Goal: Task Accomplishment & Management: Complete application form

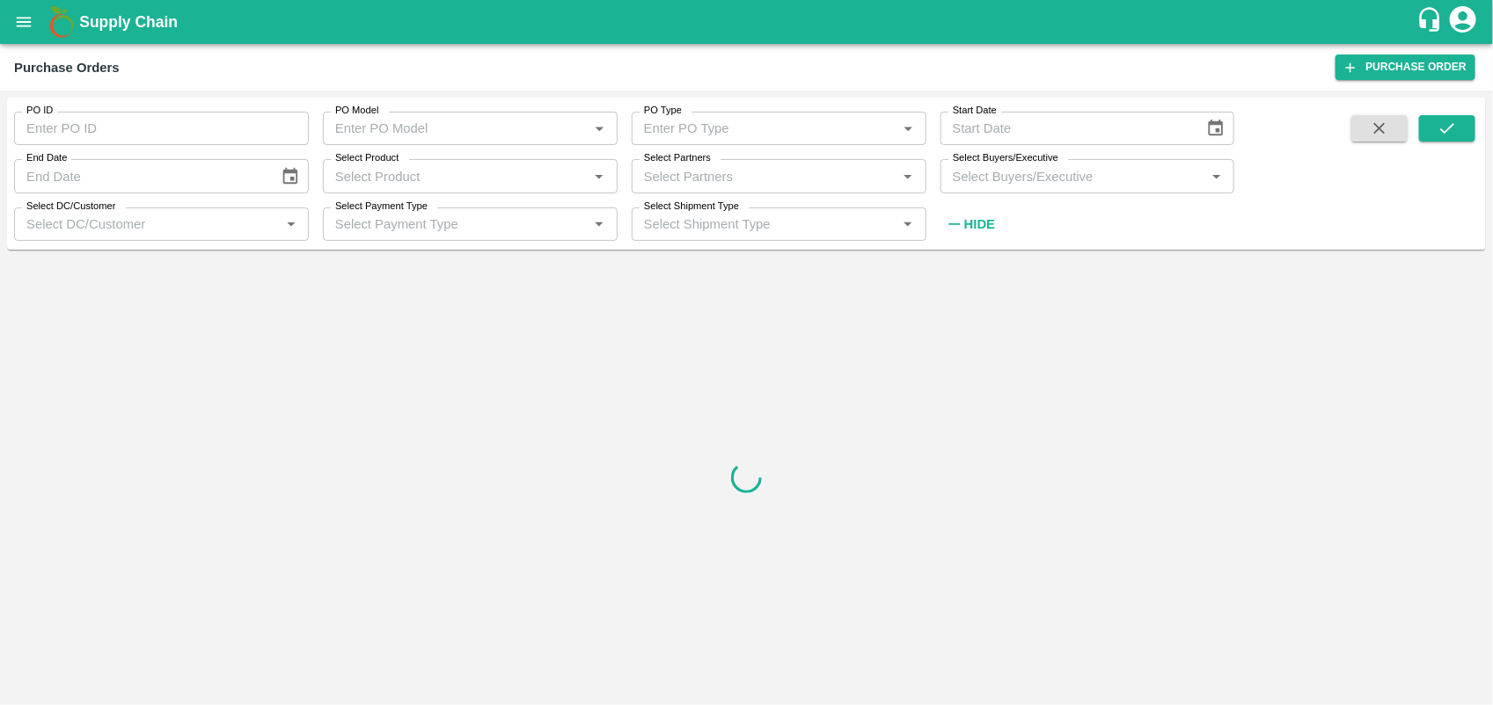
click at [469, 176] on input "Select Product" at bounding box center [455, 175] width 255 height 23
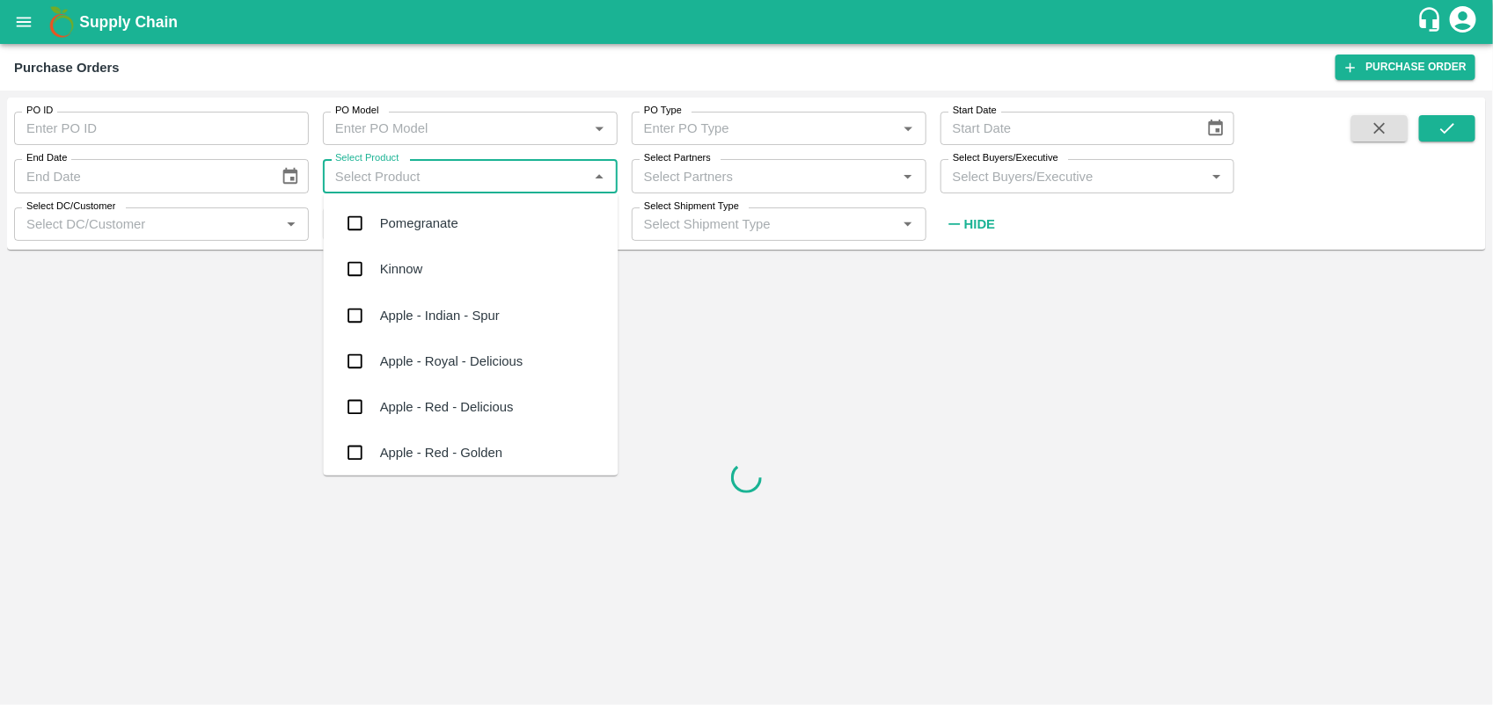
click at [174, 209] on div "Select DC/Customer   *" at bounding box center [161, 224] width 295 height 33
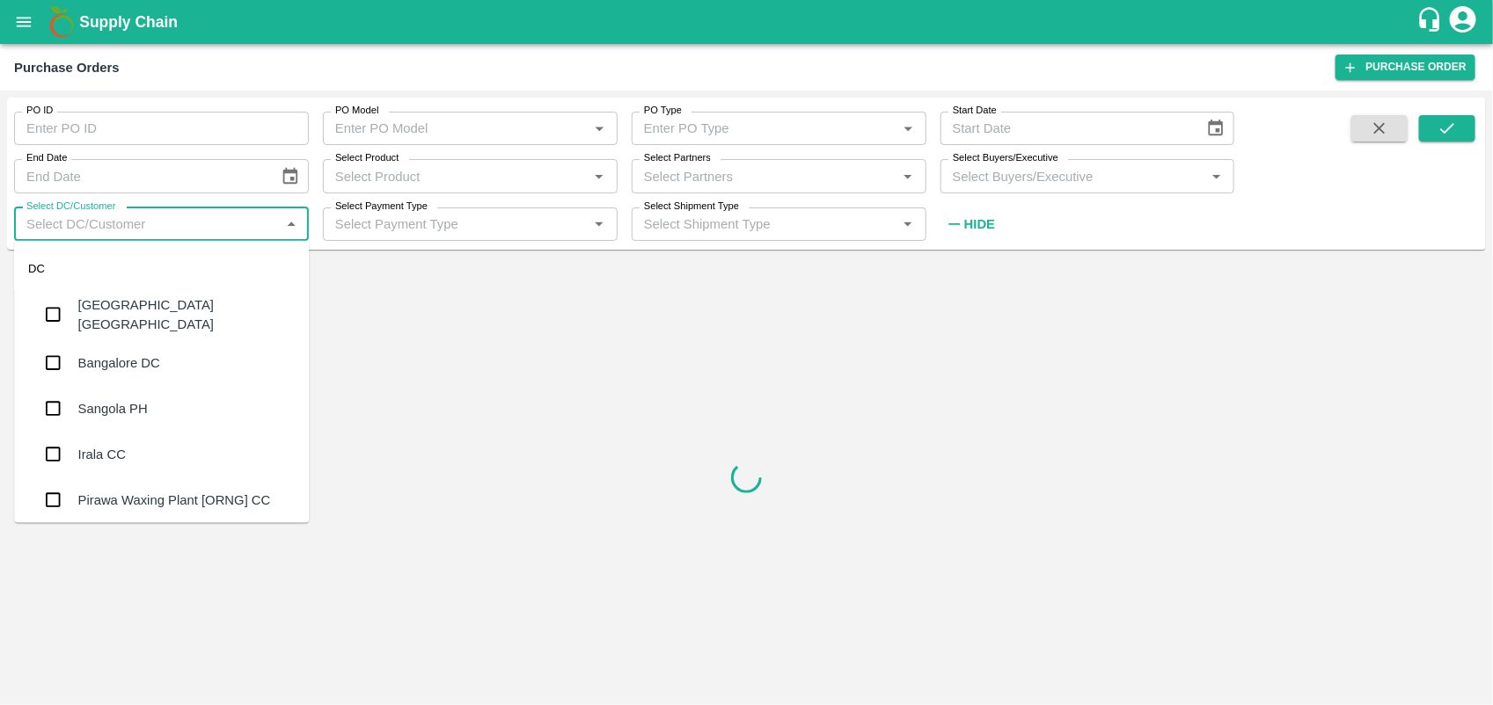
type input "f"
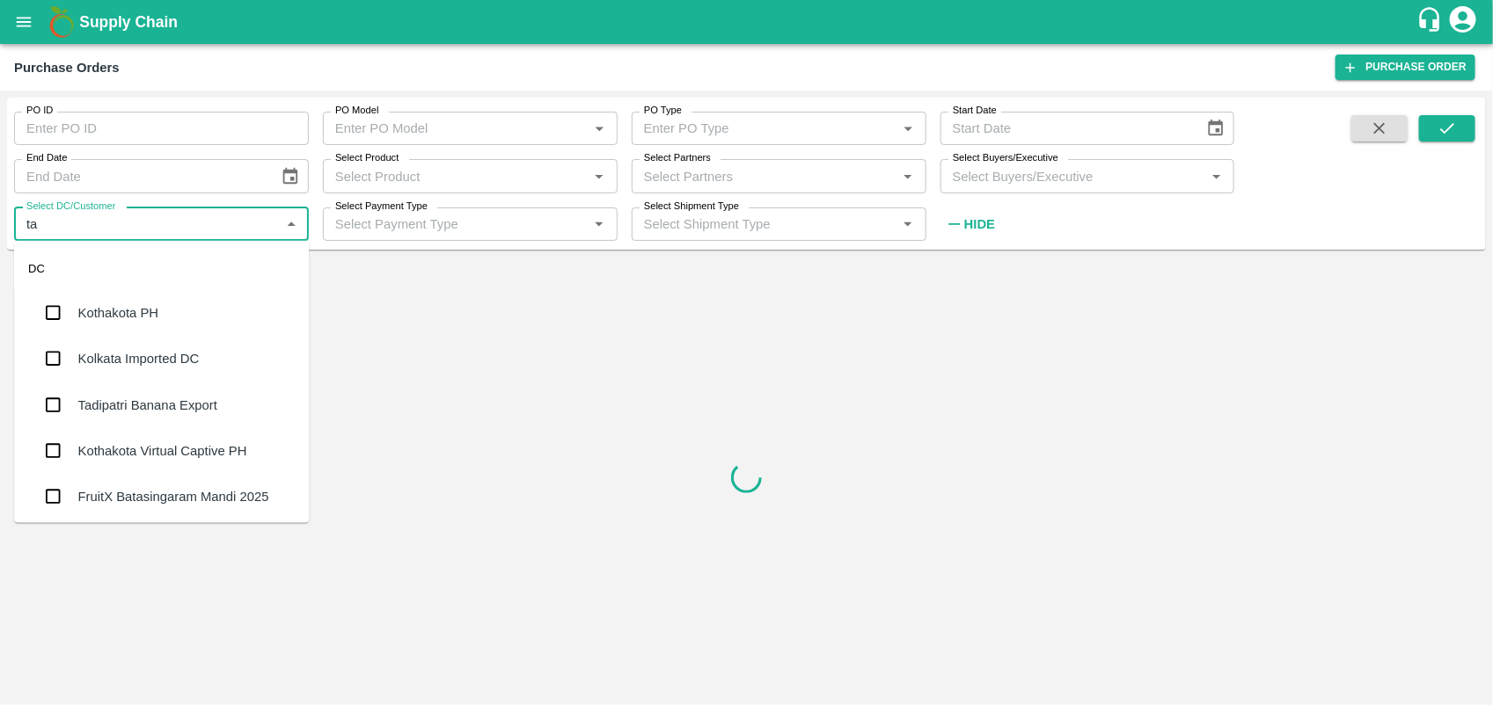
type input "tap"
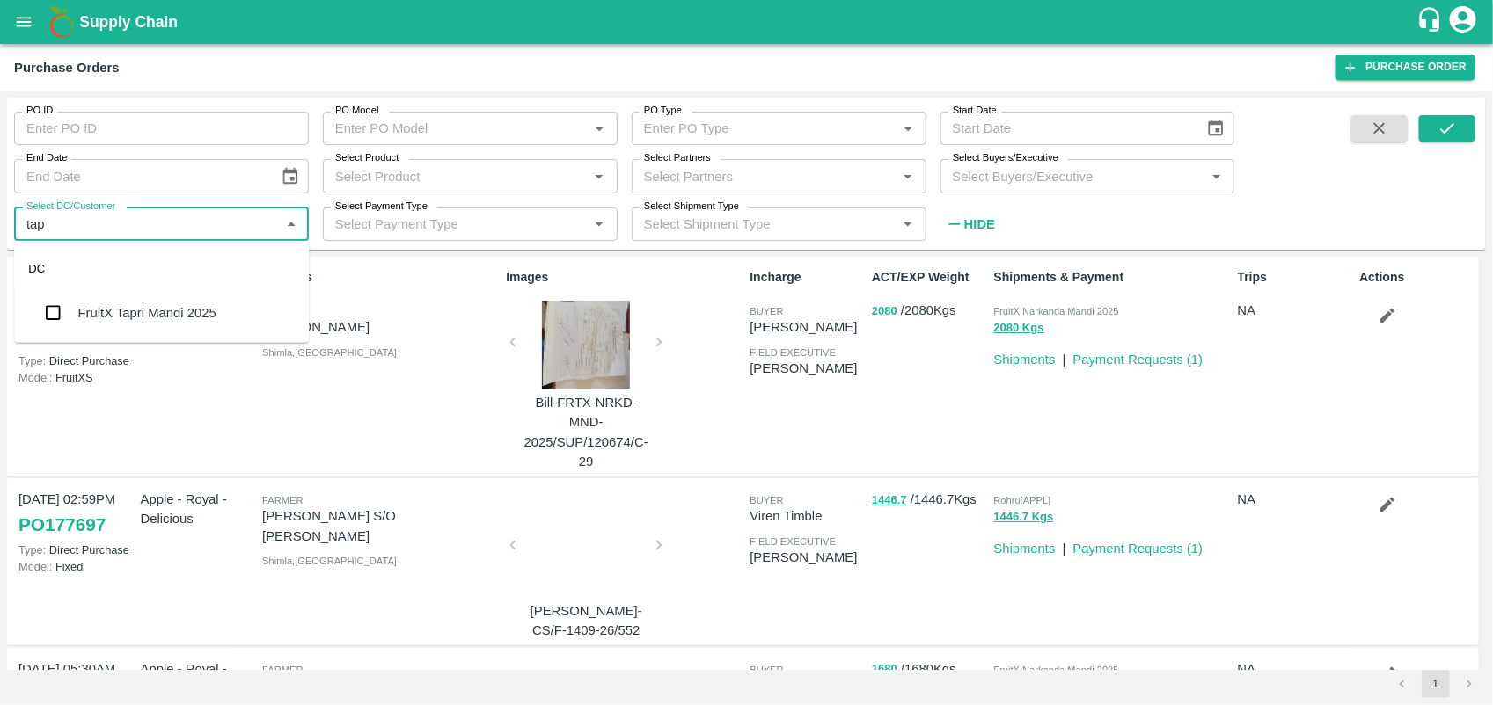
click at [194, 310] on div "FruitX Tapri Mandi 2025" at bounding box center [147, 312] width 138 height 19
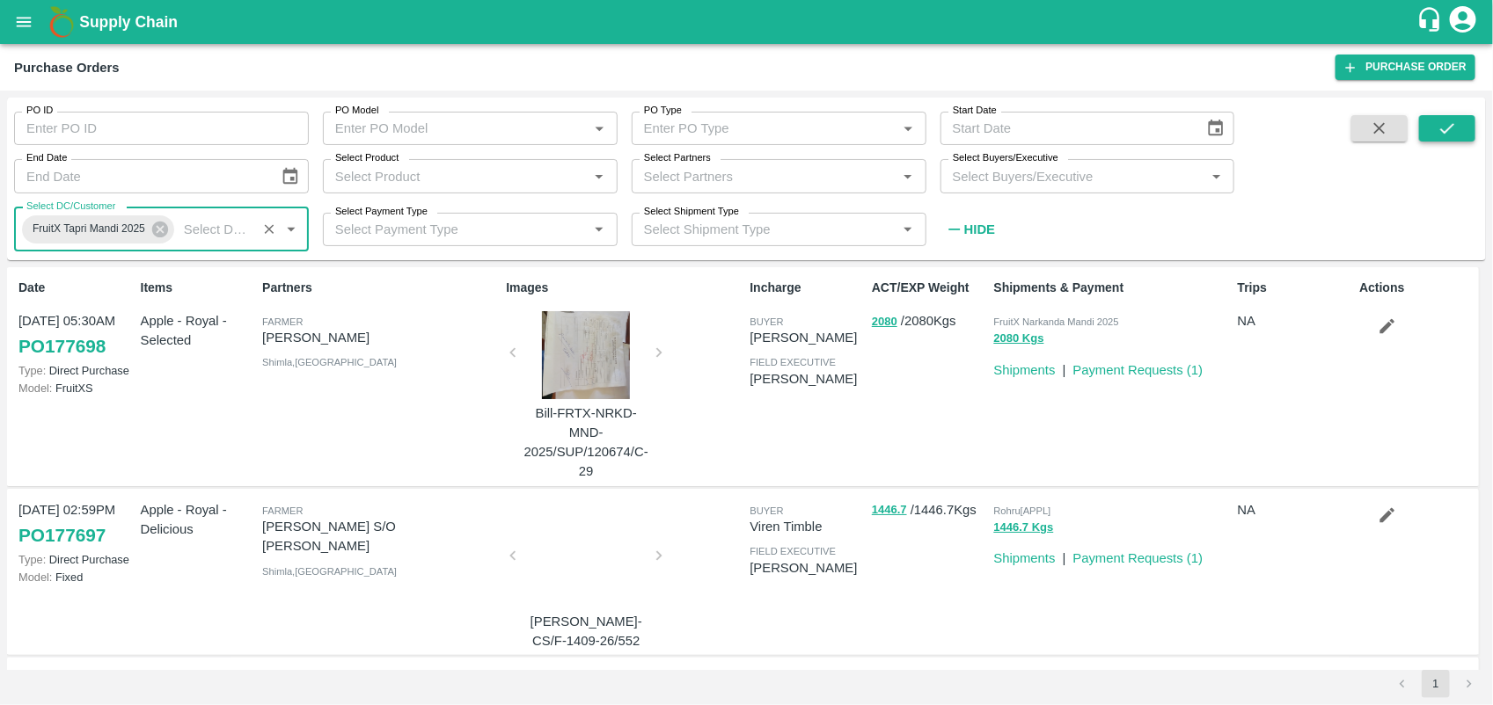
click at [1458, 119] on button "submit" at bounding box center [1447, 128] width 56 height 26
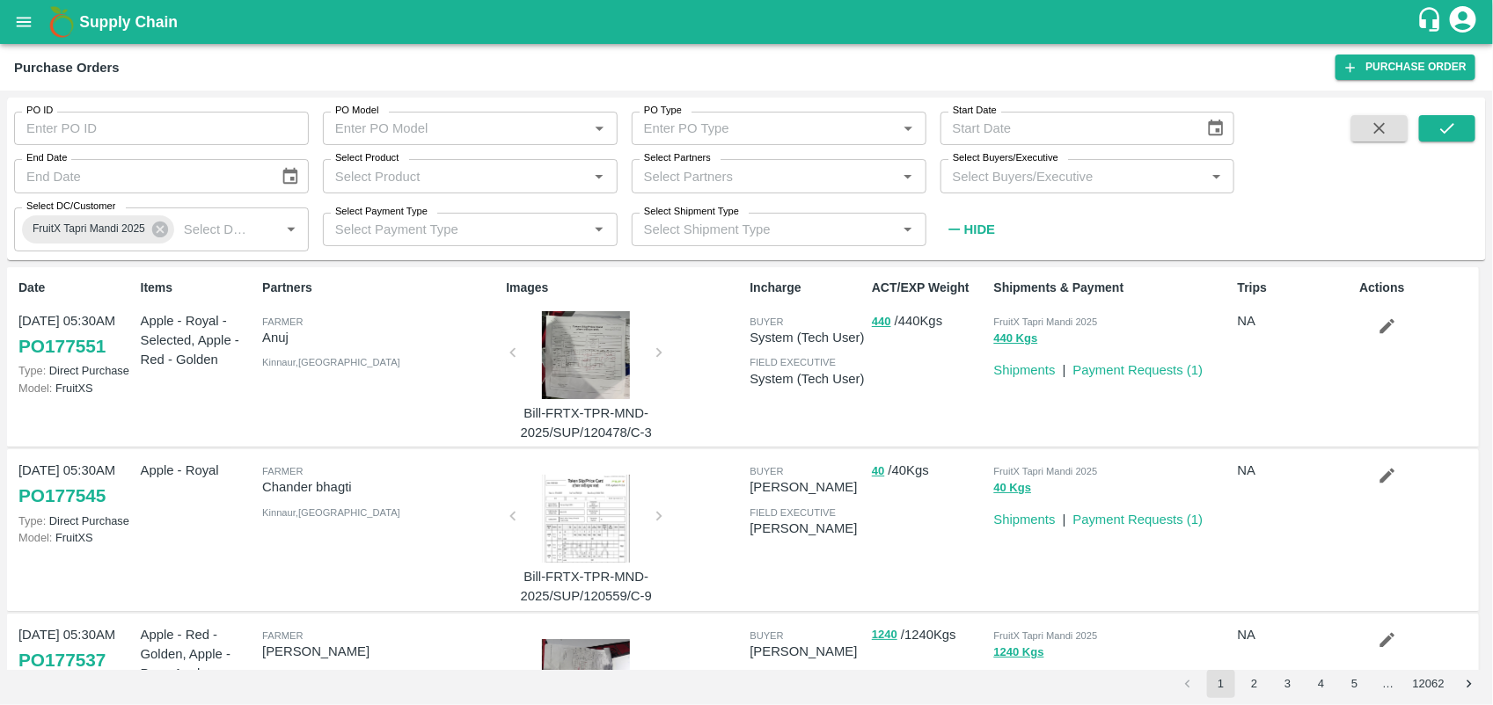
click at [585, 372] on div at bounding box center [586, 355] width 132 height 88
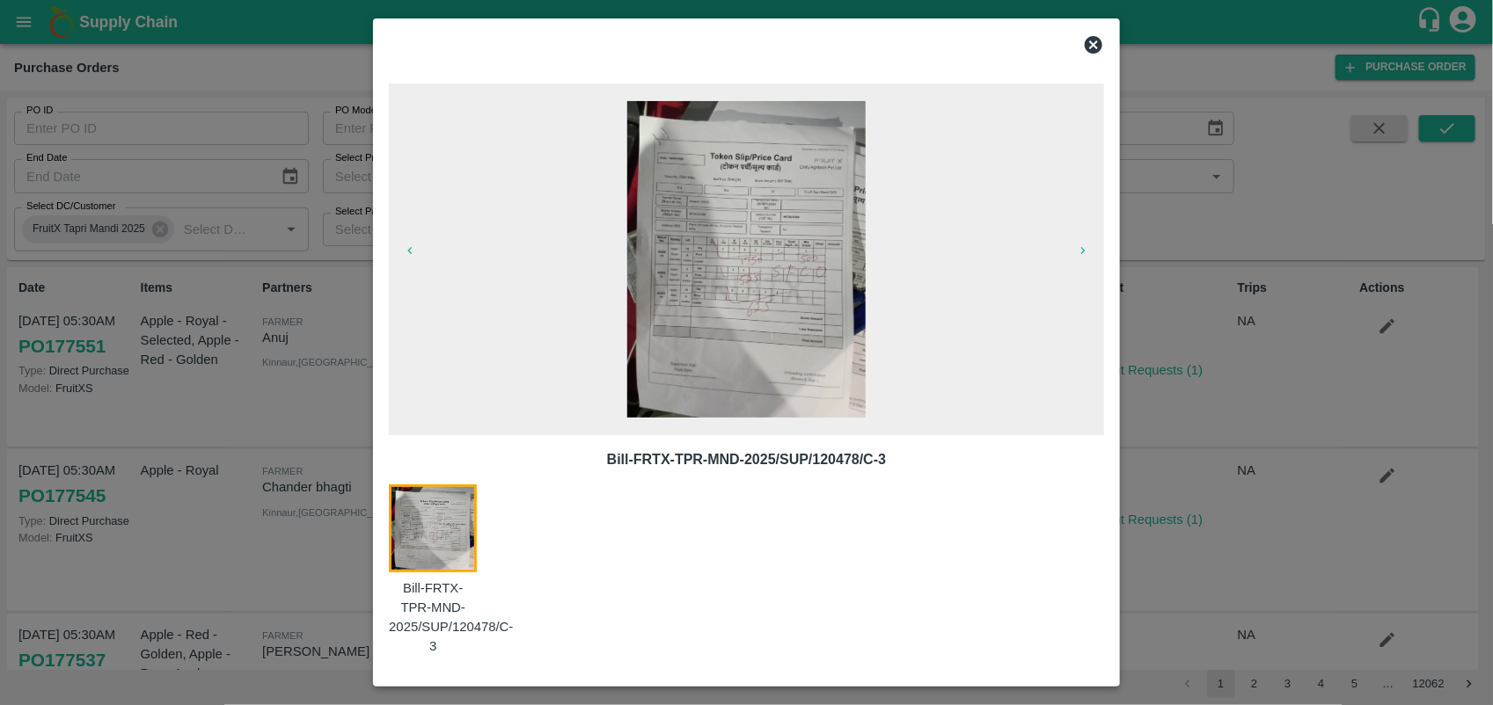
click at [736, 304] on img at bounding box center [746, 259] width 238 height 317
